Goal: Information Seeking & Learning: Learn about a topic

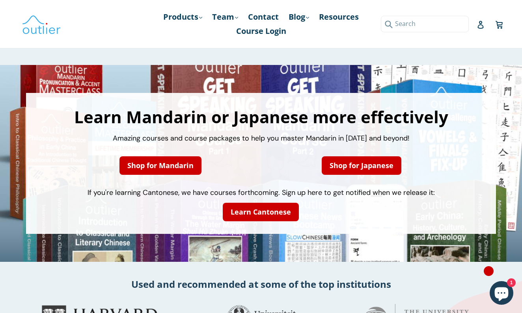
click at [465, 23] on input "Search" at bounding box center [425, 24] width 88 height 16
paste input "焦"
type input "焦"
click at [387, 24] on button "Submit" at bounding box center [387, 24] width 13 height 16
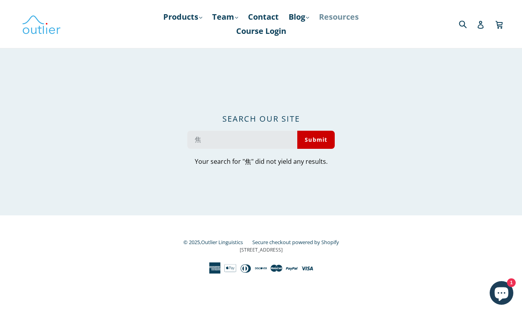
click at [347, 15] on link "Resources" at bounding box center [339, 17] width 48 height 14
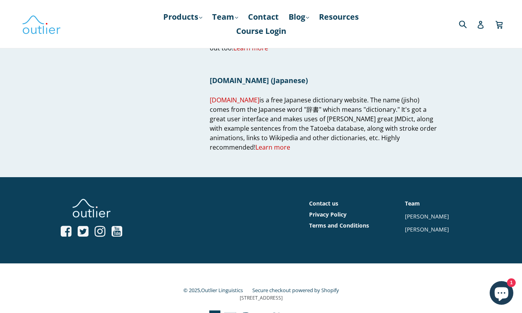
scroll to position [904, 0]
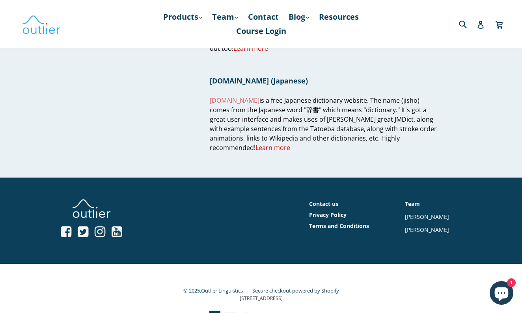
click at [220, 96] on span "Jisho.org" at bounding box center [235, 100] width 50 height 9
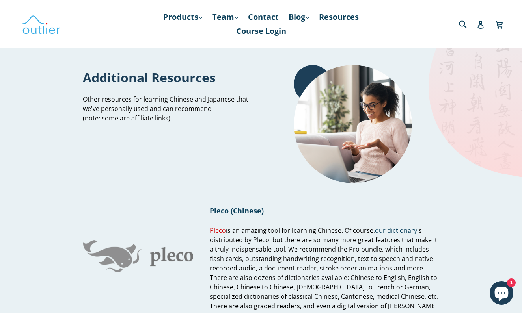
scroll to position [0, 0]
click at [303, 17] on link "Blog .cls-1{fill:#231f20} expand" at bounding box center [299, 17] width 28 height 14
click at [305, 37] on link "Chinese" at bounding box center [315, 38] width 48 height 15
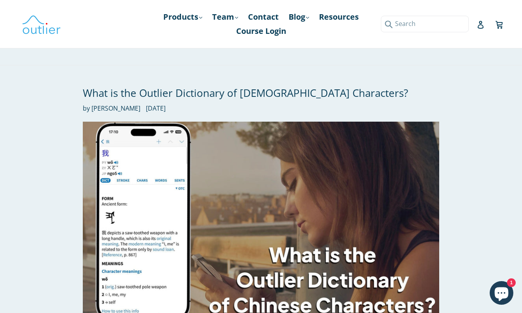
click at [464, 25] on input "Search" at bounding box center [425, 24] width 88 height 16
paste input "三焦"
type input "三焦"
click at [387, 24] on button "Submit" at bounding box center [387, 24] width 13 height 16
